Goal: Navigation & Orientation: Find specific page/section

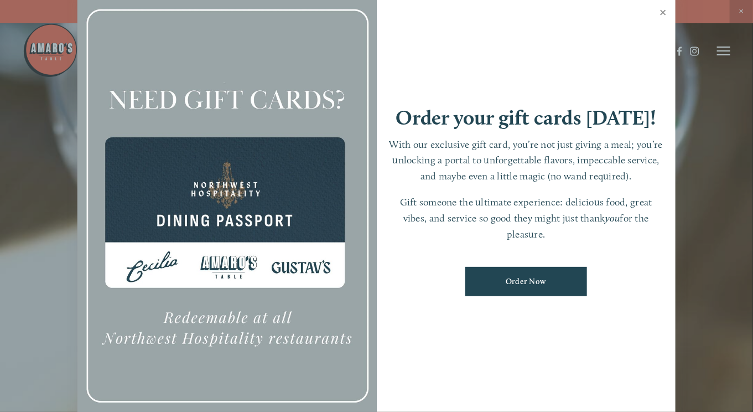
click at [665, 12] on link "Close" at bounding box center [663, 13] width 22 height 31
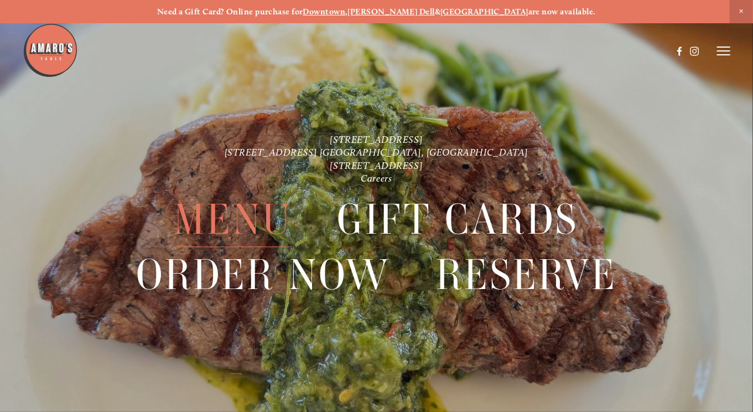
click at [243, 219] on span "Menu" at bounding box center [233, 220] width 118 height 55
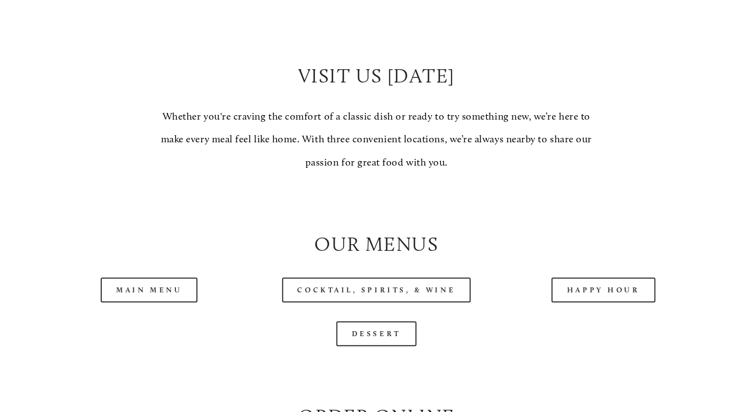
scroll to position [940, 0]
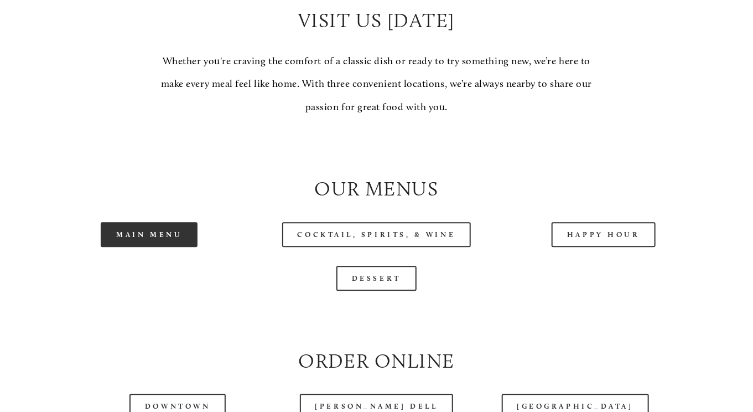
click at [148, 247] on link "Main Menu" at bounding box center [149, 234] width 97 height 25
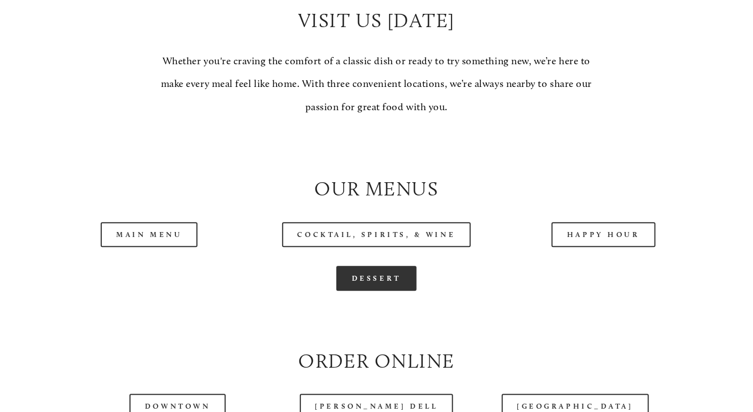
click at [386, 288] on link "Dessert" at bounding box center [376, 278] width 80 height 25
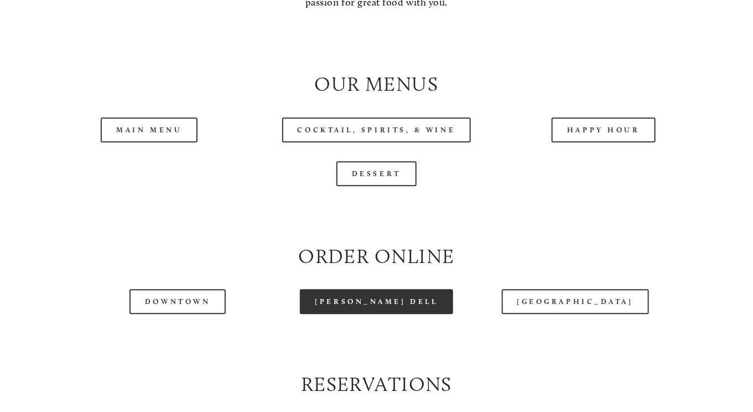
scroll to position [1051, 0]
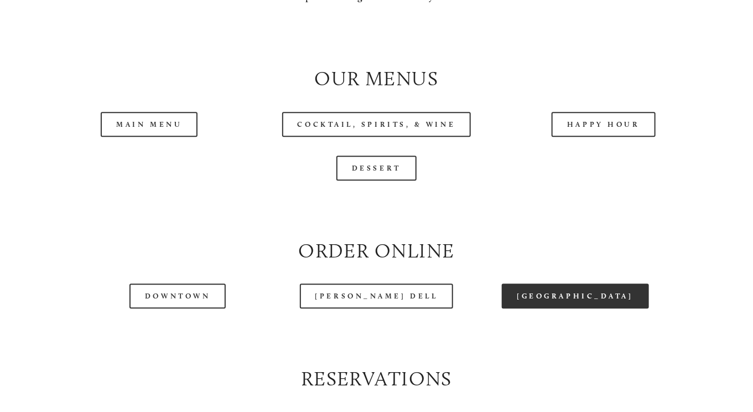
click at [586, 301] on link "[GEOGRAPHIC_DATA]" at bounding box center [575, 295] width 147 height 25
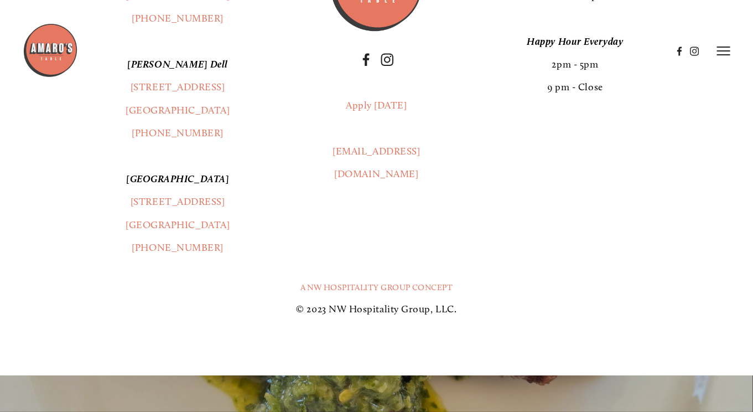
scroll to position [1881, 0]
